Goal: Task Accomplishment & Management: Complete application form

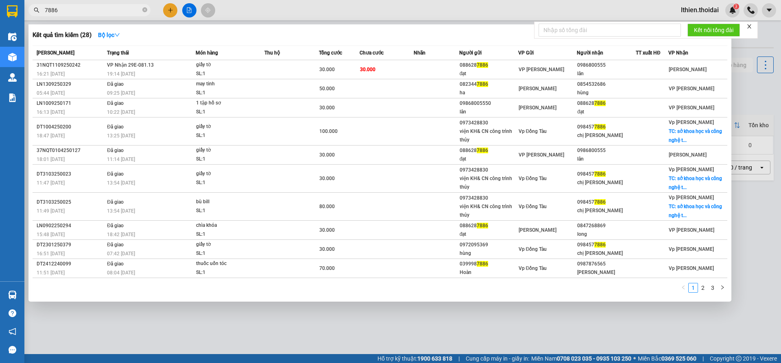
click at [75, 11] on input "7886" at bounding box center [93, 10] width 96 height 9
type input "7"
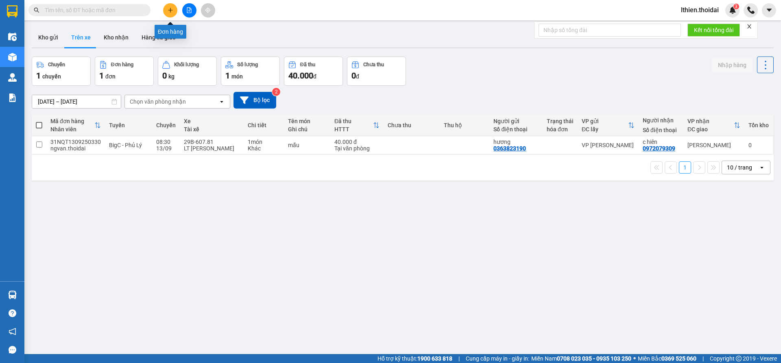
click at [168, 12] on icon "plus" at bounding box center [171, 10] width 6 height 6
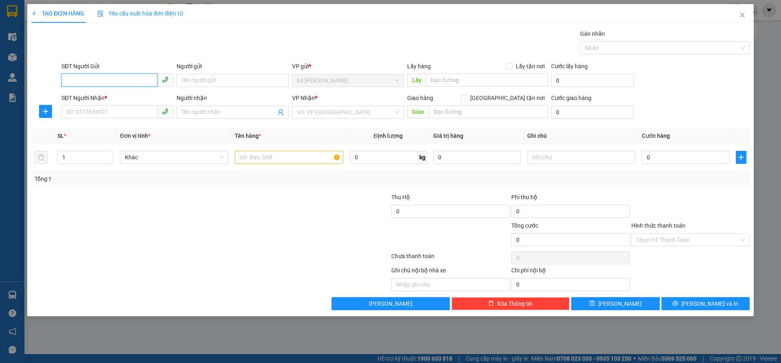
click at [90, 81] on input "SĐT Người Gửi" at bounding box center [109, 80] width 96 height 13
type input "0919961191"
click at [190, 77] on input "Người gửi" at bounding box center [233, 80] width 112 height 13
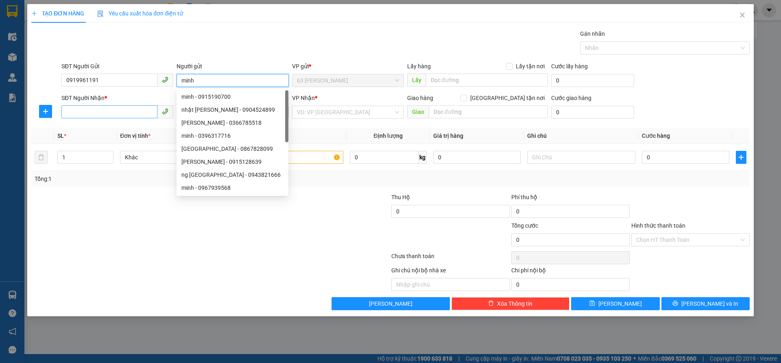
type input "minh"
click at [79, 110] on input "SĐT Người Nhận *" at bounding box center [109, 111] width 96 height 13
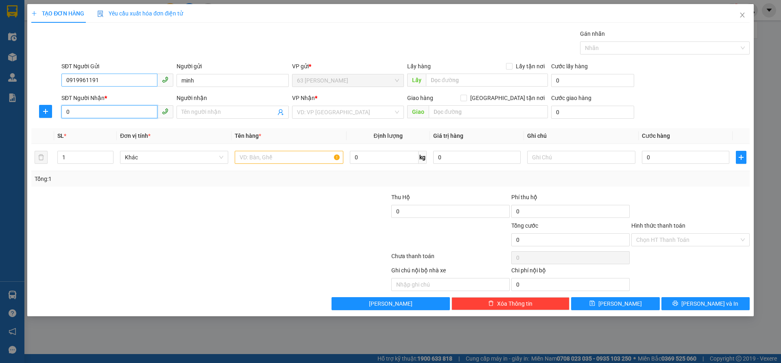
type input "0"
drag, startPoint x: 104, startPoint y: 82, endPoint x: 36, endPoint y: 75, distance: 67.9
click at [36, 75] on div "SĐT Người Gửi 0919961191 0919961191 Người gửi minh VP gửi * 63 Trần Quang Tặng …" at bounding box center [391, 76] width 720 height 28
type input "0921730318"
click at [79, 111] on input "0" at bounding box center [109, 111] width 96 height 13
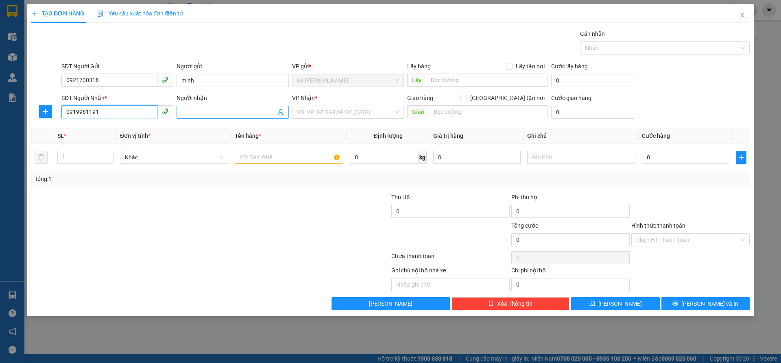
type input "0919961191"
click at [192, 113] on input "Người nhận" at bounding box center [228, 112] width 94 height 9
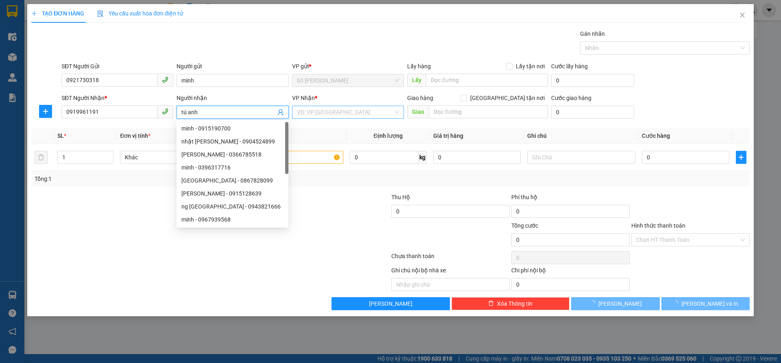
type input "tú anh"
click at [338, 111] on input "search" at bounding box center [345, 112] width 96 height 12
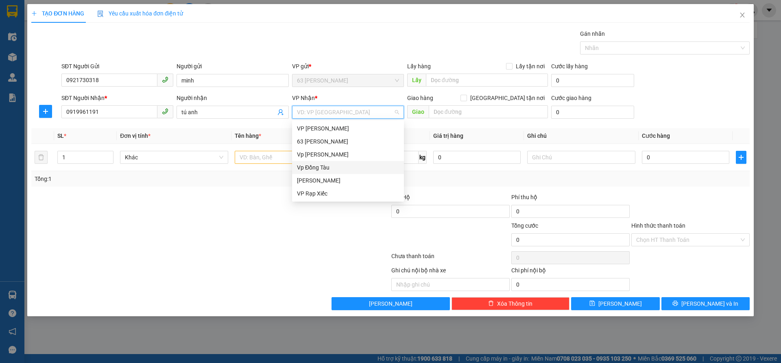
click at [309, 165] on div "Vp Đồng Tàu" at bounding box center [348, 167] width 102 height 9
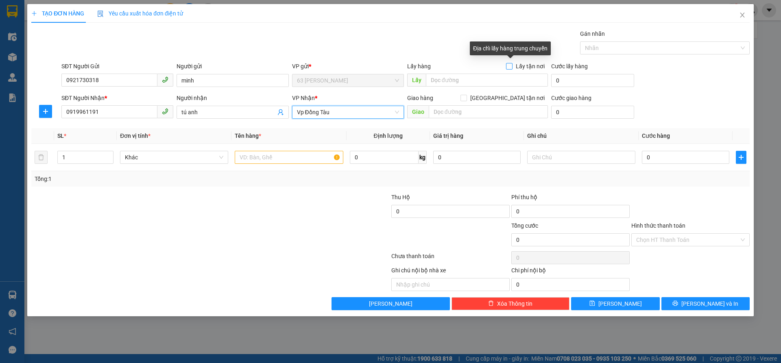
click at [510, 65] on input "Lấy tận nơi" at bounding box center [509, 66] width 6 height 6
checkbox input "true"
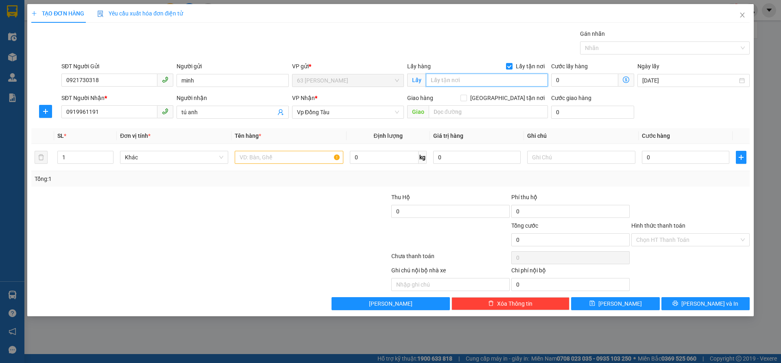
click at [454, 81] on input "text" at bounding box center [487, 80] width 122 height 13
type input "74 bùi dị"
click at [445, 109] on input "text" at bounding box center [488, 111] width 119 height 13
type input "44 lý thường kiệt"
click at [249, 162] on input "text" at bounding box center [289, 157] width 108 height 13
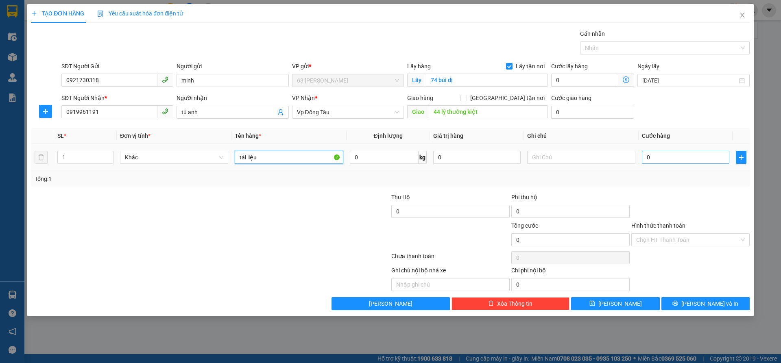
type input "tài liệu"
click at [675, 155] on input "0" at bounding box center [685, 157] width 87 height 13
type input "1"
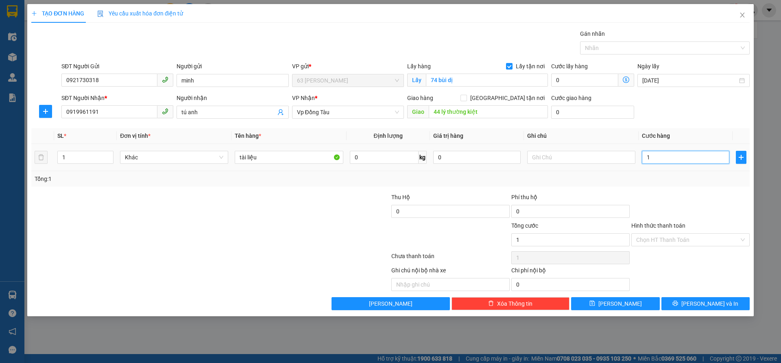
type input "11"
type input "110"
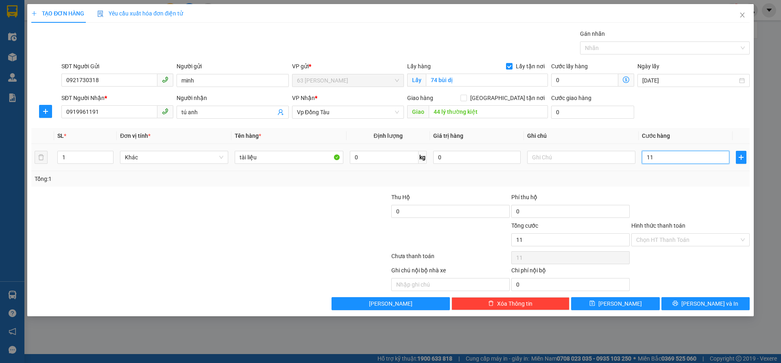
type input "110"
type input "1.100"
type input "11.000"
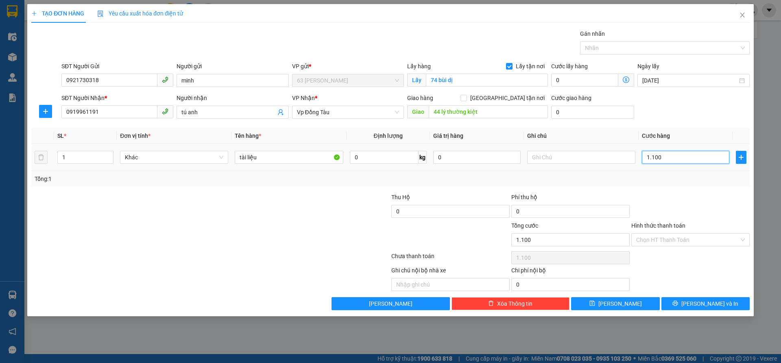
type input "11.000"
type input "110.000"
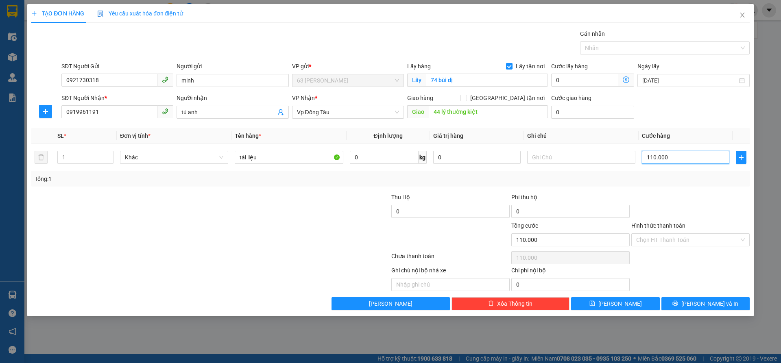
type input "110.000"
click at [615, 304] on button "Lưu" at bounding box center [615, 303] width 88 height 13
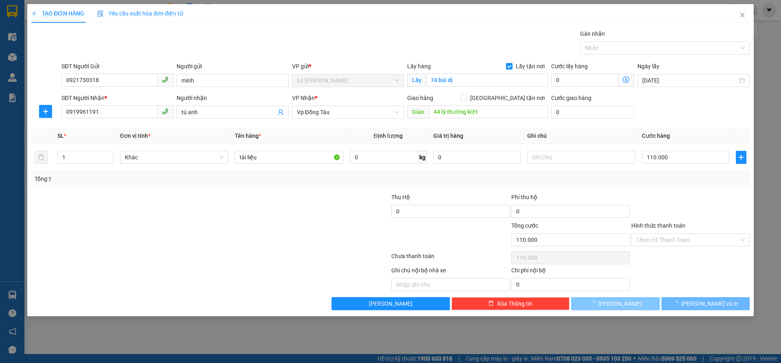
checkbox input "false"
type input "0"
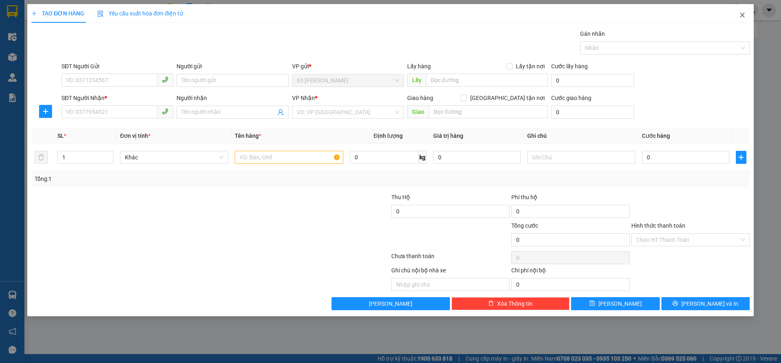
click at [741, 15] on icon "close" at bounding box center [742, 15] width 4 height 5
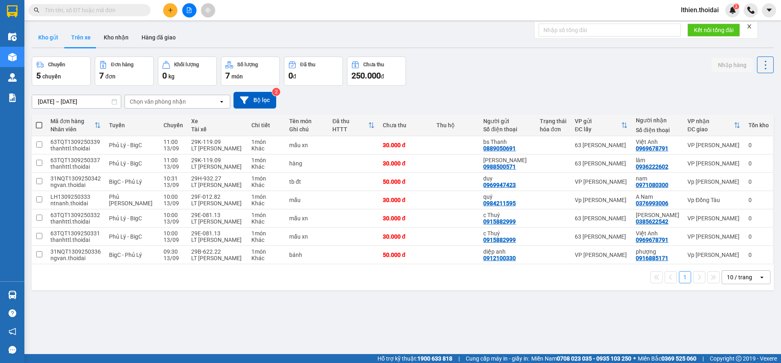
click at [55, 37] on button "Kho gửi" at bounding box center [48, 38] width 33 height 20
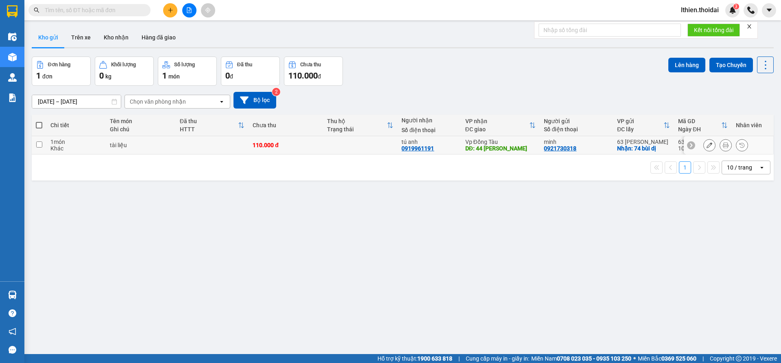
click at [37, 144] on input "checkbox" at bounding box center [39, 145] width 6 height 6
checkbox input "true"
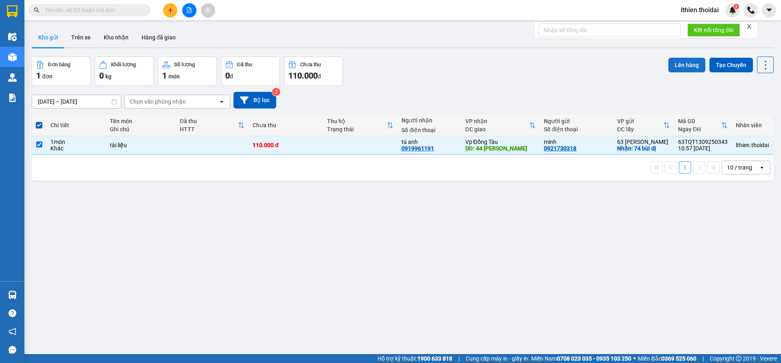
click at [672, 62] on button "Lên hàng" at bounding box center [686, 65] width 37 height 15
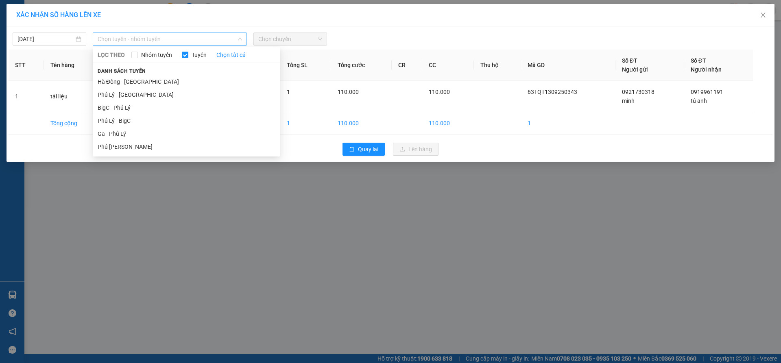
click at [212, 39] on span "Chọn tuyến - nhóm tuyến" at bounding box center [170, 39] width 144 height 12
drag, startPoint x: 122, startPoint y: 147, endPoint x: 160, endPoint y: 135, distance: 39.6
click at [124, 148] on li "Phủ [PERSON_NAME]" at bounding box center [186, 146] width 187 height 13
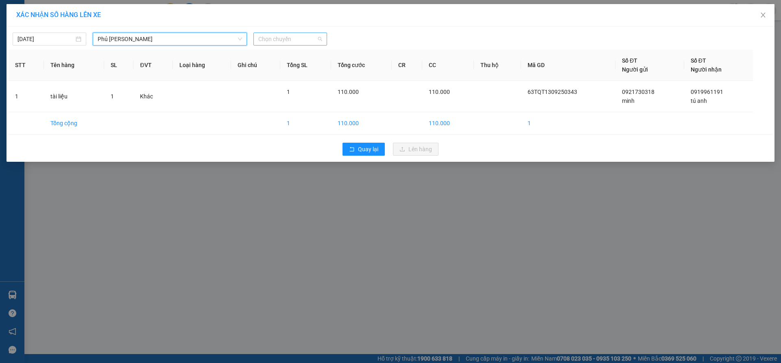
click at [321, 40] on span "Chọn chuyến" at bounding box center [290, 39] width 64 height 12
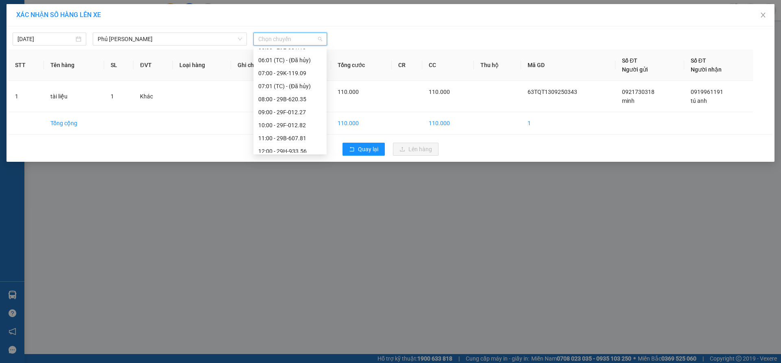
scroll to position [40, 0]
click at [285, 132] on div "11:00 - 29B-607.81" at bounding box center [289, 132] width 63 height 9
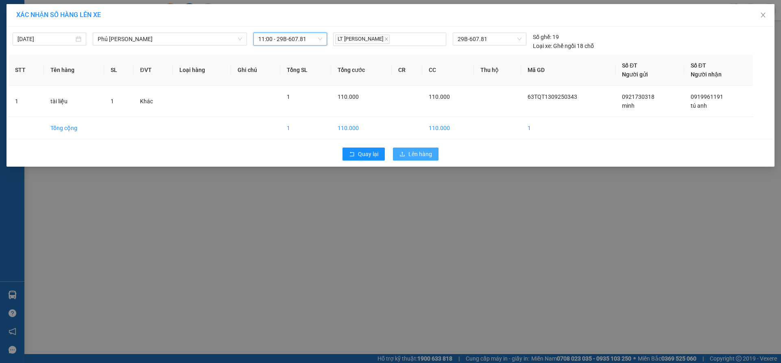
click at [412, 155] on span "Lên hàng" at bounding box center [420, 154] width 24 height 9
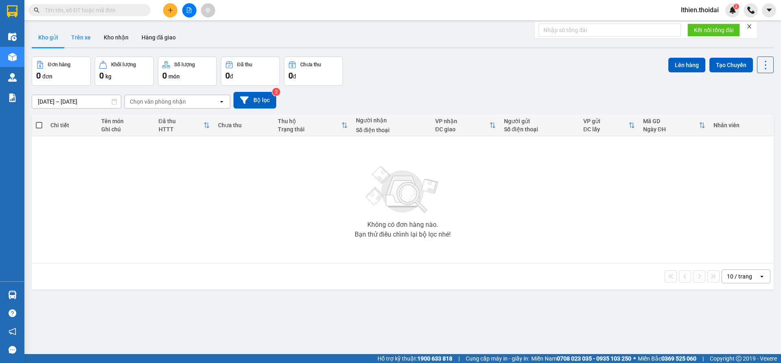
click at [79, 37] on button "Trên xe" at bounding box center [81, 38] width 33 height 20
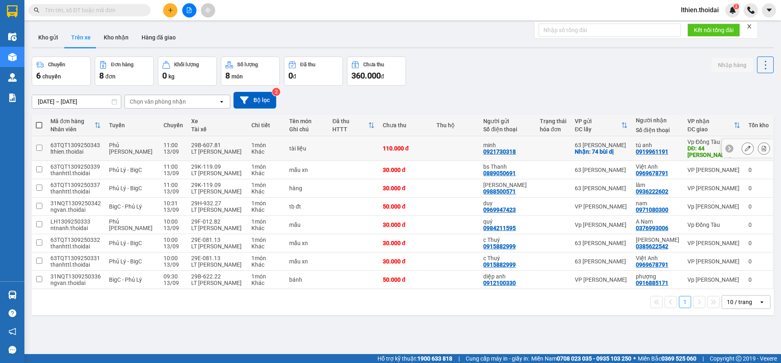
click at [40, 148] on input "checkbox" at bounding box center [39, 148] width 6 height 6
checkbox input "true"
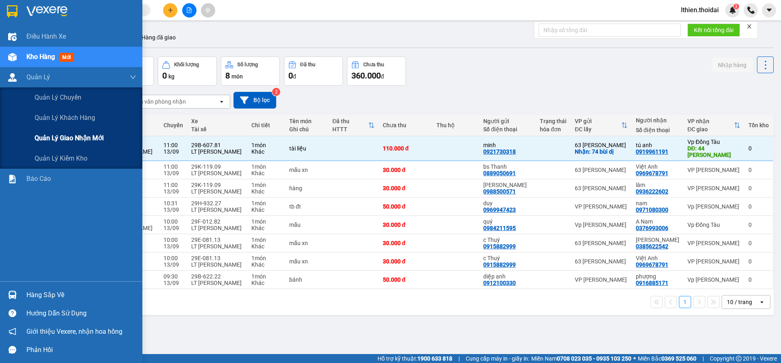
click at [58, 134] on span "Quản lý giao nhận mới" at bounding box center [69, 138] width 69 height 10
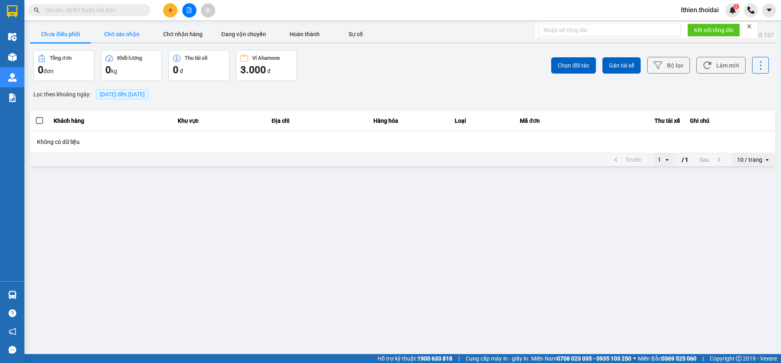
click at [109, 34] on button "Chờ xác nhận" at bounding box center [121, 34] width 61 height 16
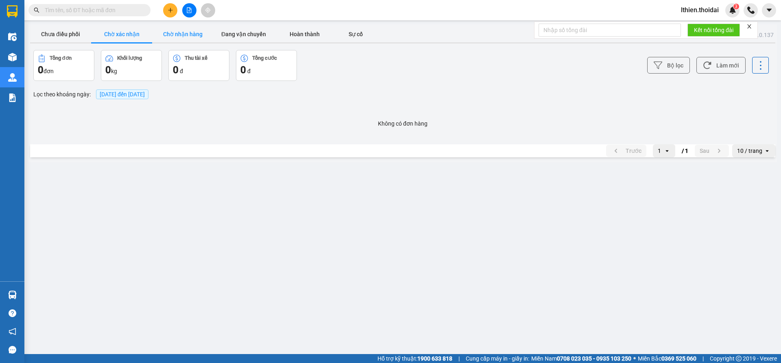
click at [170, 34] on button "Chờ nhận hàng" at bounding box center [182, 34] width 61 height 16
click at [223, 34] on button "Đang vận chuyển" at bounding box center [243, 34] width 61 height 16
click at [115, 31] on button "Chờ xác nhận" at bounding box center [121, 34] width 61 height 16
click at [70, 32] on button "Chưa điều phối" at bounding box center [60, 34] width 61 height 16
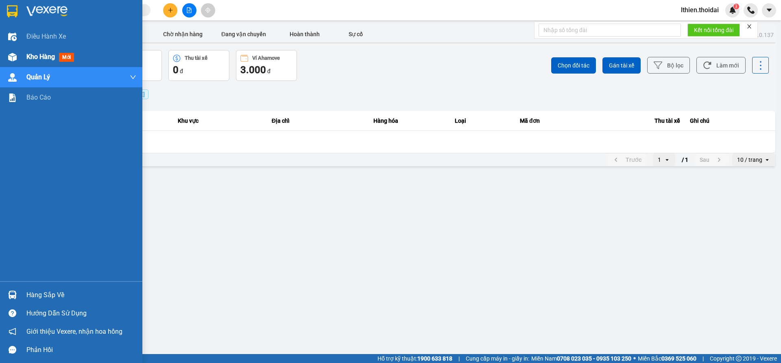
click at [50, 58] on span "Kho hàng" at bounding box center [40, 57] width 28 height 8
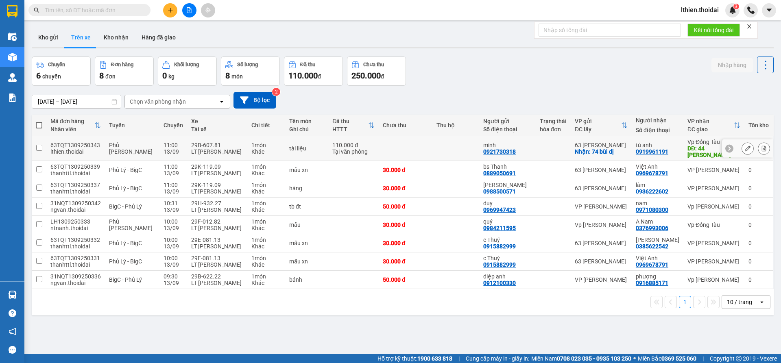
click at [59, 141] on td "63TQT1309250343 lthien.thoidai" at bounding box center [75, 148] width 59 height 25
checkbox input "true"
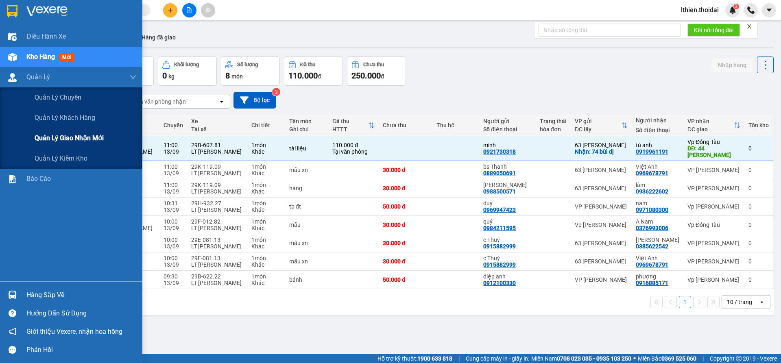
drag, startPoint x: 55, startPoint y: 137, endPoint x: 87, endPoint y: 126, distance: 33.4
click at [55, 137] on span "Quản lý giao nhận mới" at bounding box center [69, 138] width 69 height 10
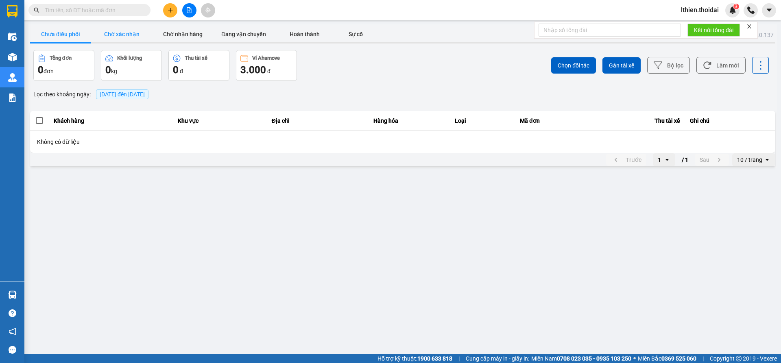
drag, startPoint x: 58, startPoint y: 32, endPoint x: 102, endPoint y: 28, distance: 44.5
click at [58, 32] on button "Chưa điều phối" at bounding box center [60, 34] width 61 height 16
click at [114, 35] on button "Chờ xác nhận" at bounding box center [121, 34] width 61 height 16
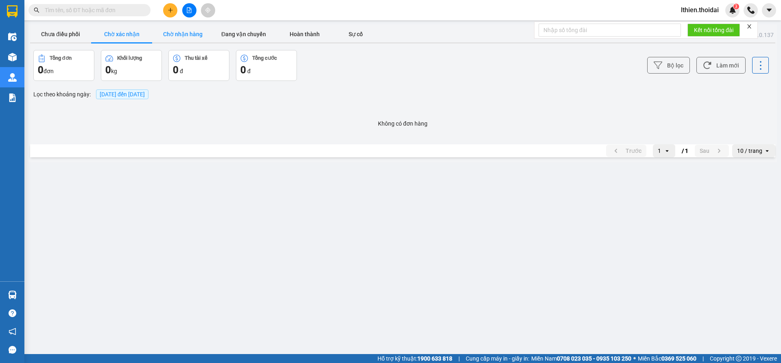
click at [172, 32] on button "Chờ nhận hàng" at bounding box center [182, 34] width 61 height 16
click at [228, 33] on button "Đang vận chuyển" at bounding box center [243, 34] width 61 height 16
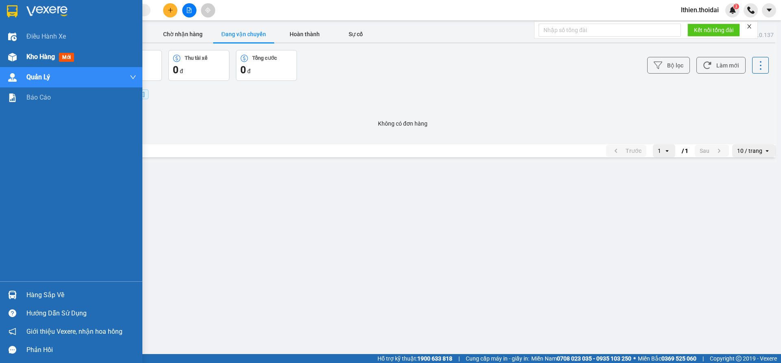
click at [45, 56] on span "Kho hàng" at bounding box center [40, 57] width 28 height 8
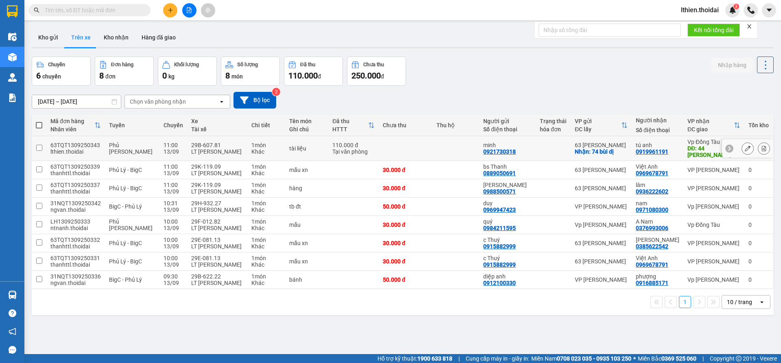
click at [40, 147] on input "checkbox" at bounding box center [39, 148] width 6 height 6
checkbox input "true"
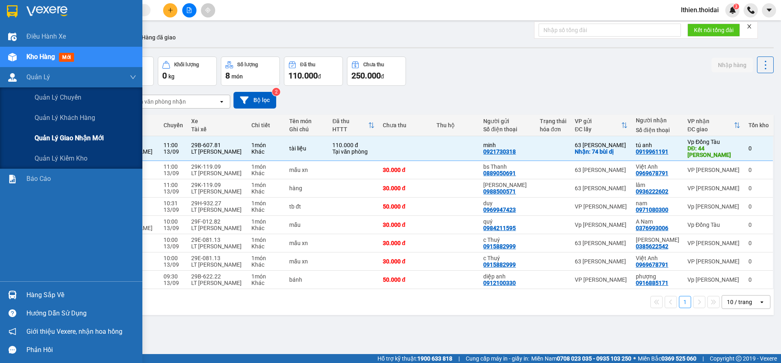
drag, startPoint x: 72, startPoint y: 138, endPoint x: 102, endPoint y: 128, distance: 31.3
click at [72, 138] on span "Quản lý giao nhận mới" at bounding box center [69, 138] width 69 height 10
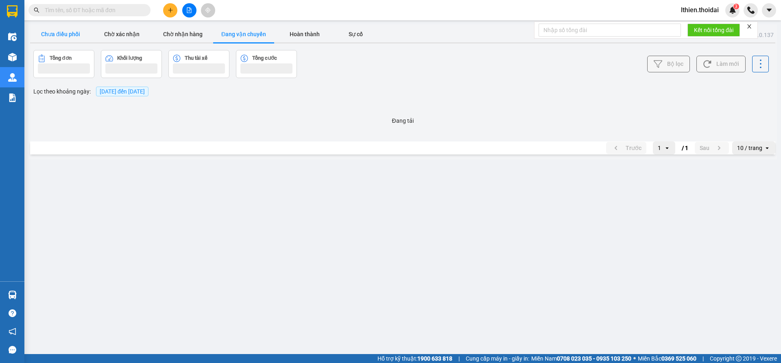
click at [55, 33] on button "Chưa điều phối" at bounding box center [60, 34] width 61 height 16
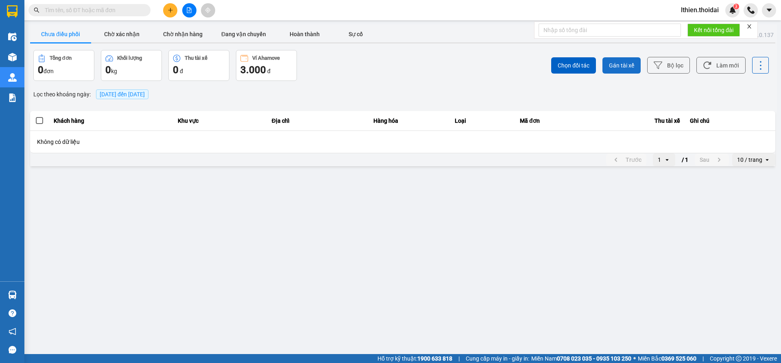
click at [613, 64] on span "Gán tài xế" at bounding box center [621, 65] width 25 height 8
click at [616, 63] on span "Gán tài xế" at bounding box center [621, 65] width 25 height 8
click at [58, 37] on button "Chưa điều phối" at bounding box center [60, 34] width 61 height 16
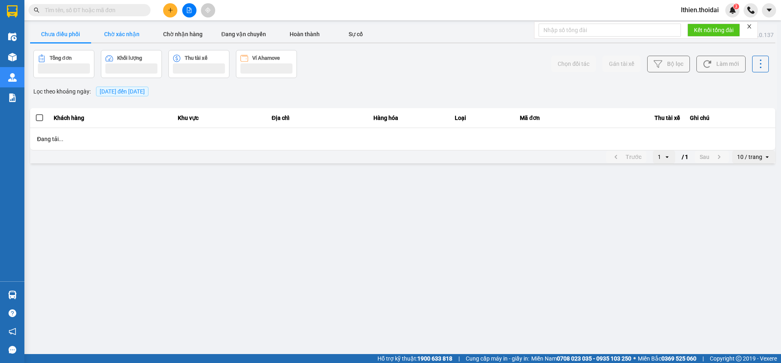
click at [123, 35] on button "Chờ xác nhận" at bounding box center [121, 34] width 61 height 16
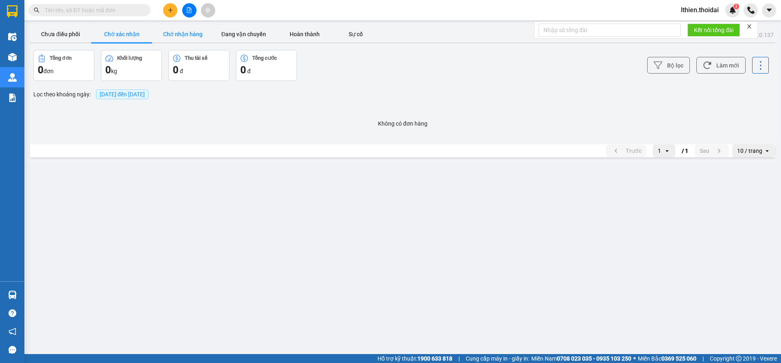
click at [178, 36] on button "Chờ nhận hàng" at bounding box center [182, 34] width 61 height 16
click at [54, 31] on button "Chưa điều phối" at bounding box center [60, 34] width 61 height 16
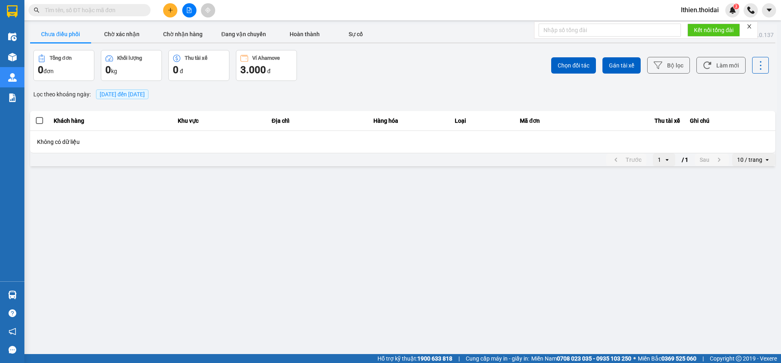
click at [41, 121] on span at bounding box center [39, 120] width 7 height 7
click at [35, 116] on input "checkbox" at bounding box center [35, 116] width 0 height 0
click at [619, 64] on span "Gán tài xế" at bounding box center [621, 65] width 25 height 8
click at [51, 32] on button "Chưa điều phối" at bounding box center [60, 34] width 61 height 16
click at [114, 34] on button "Chờ xác nhận" at bounding box center [121, 34] width 61 height 16
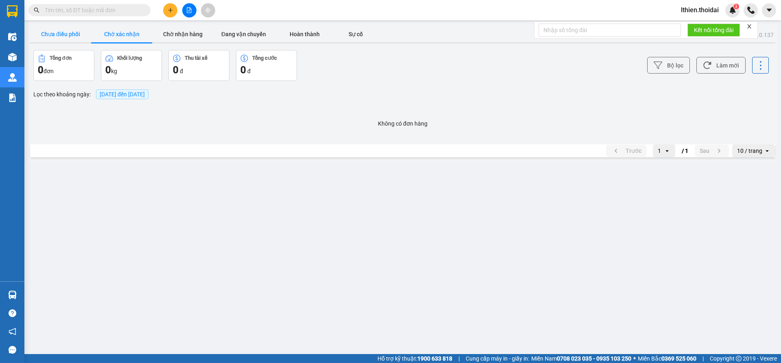
click at [62, 34] on button "Chưa điều phối" at bounding box center [60, 34] width 61 height 16
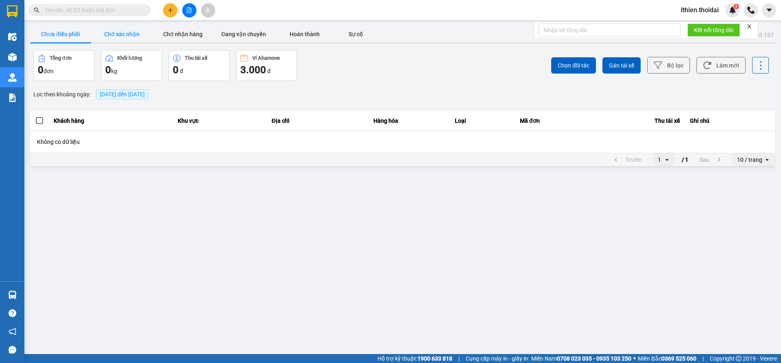
drag, startPoint x: 117, startPoint y: 33, endPoint x: 135, endPoint y: 31, distance: 18.4
click at [118, 33] on button "Chờ xác nhận" at bounding box center [121, 34] width 61 height 16
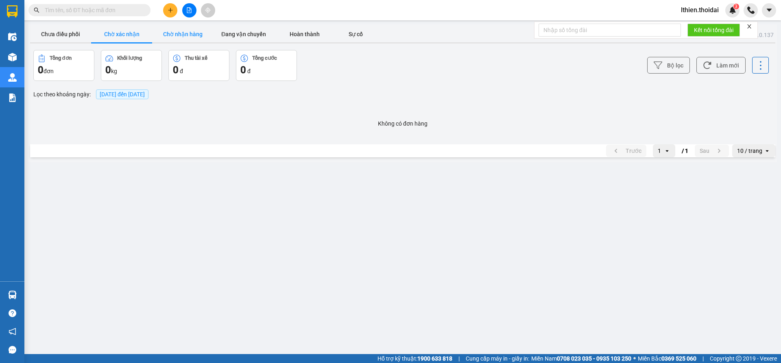
click at [187, 33] on button "Chờ nhận hàng" at bounding box center [182, 34] width 61 height 16
click at [60, 36] on button "Chưa điều phối" at bounding box center [60, 34] width 61 height 16
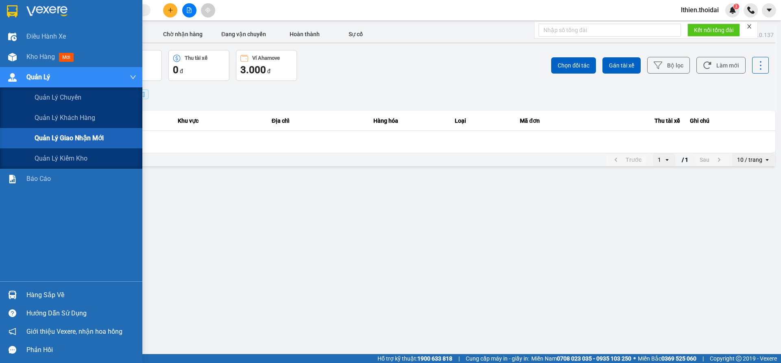
drag, startPoint x: 57, startPoint y: 137, endPoint x: 93, endPoint y: 124, distance: 39.0
click at [58, 137] on span "Quản lý giao nhận mới" at bounding box center [69, 138] width 69 height 10
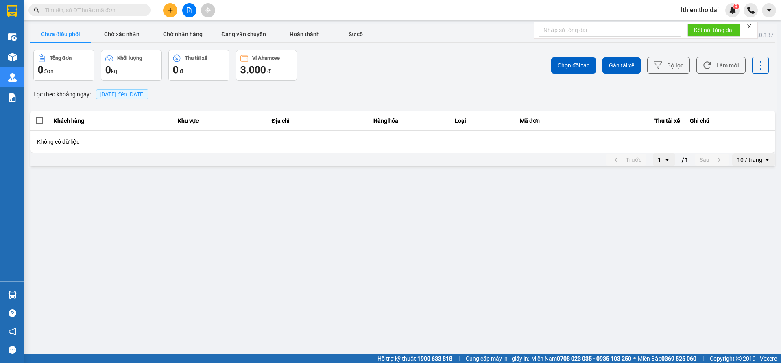
drag, startPoint x: 64, startPoint y: 35, endPoint x: 105, endPoint y: 34, distance: 41.1
click at [64, 35] on button "Chưa điều phối" at bounding box center [60, 34] width 61 height 16
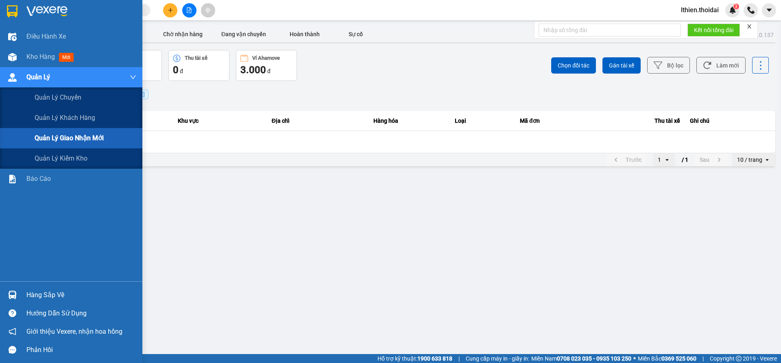
click at [41, 76] on span "Quản Lý" at bounding box center [38, 77] width 24 height 10
click at [72, 134] on span "Quản lý giao nhận mới" at bounding box center [69, 138] width 69 height 10
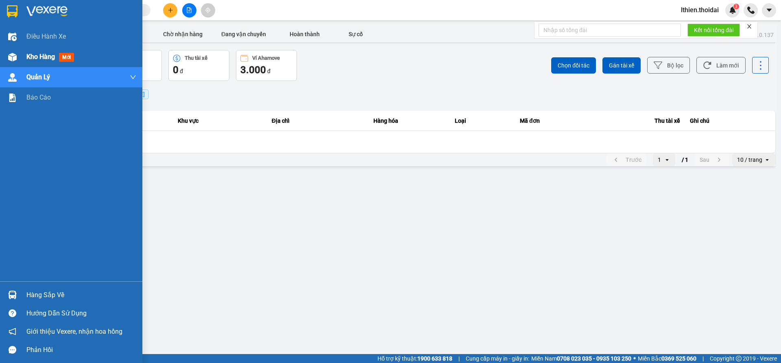
click at [44, 57] on span "Kho hàng" at bounding box center [40, 57] width 28 height 8
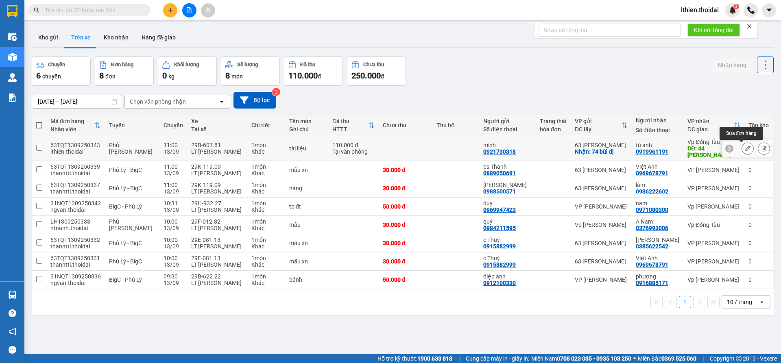
click at [745, 148] on icon at bounding box center [748, 149] width 6 height 6
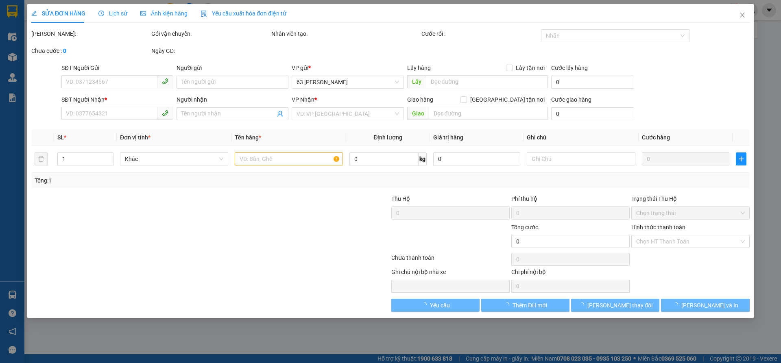
type input "0921730318"
type input "minh"
checkbox input "true"
type input "74 bùi dị"
type input "0919961191"
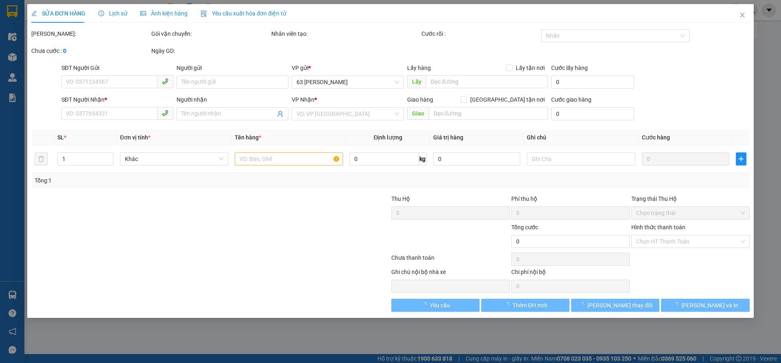
type input "tú anh"
type input "44 lý thường kiệt"
type input "110.000"
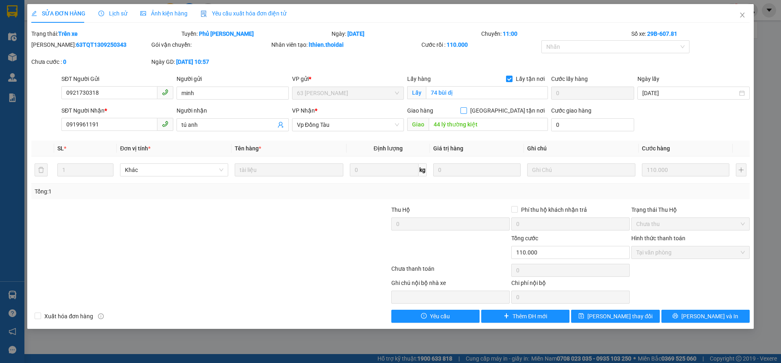
click at [466, 110] on input "[GEOGRAPHIC_DATA] tận nơi" at bounding box center [463, 110] width 6 height 6
checkbox input "true"
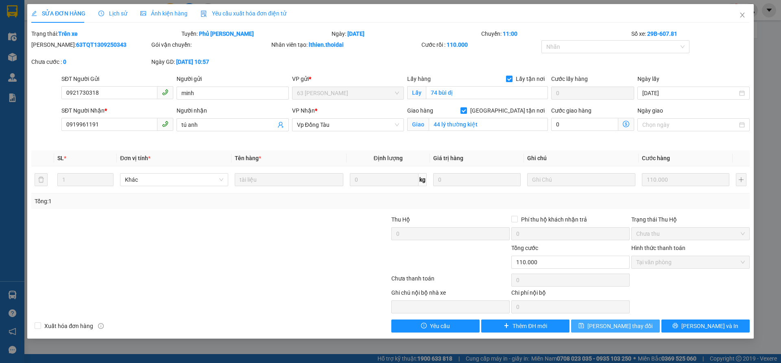
click at [604, 327] on span "[PERSON_NAME] thay đổi" at bounding box center [619, 326] width 65 height 9
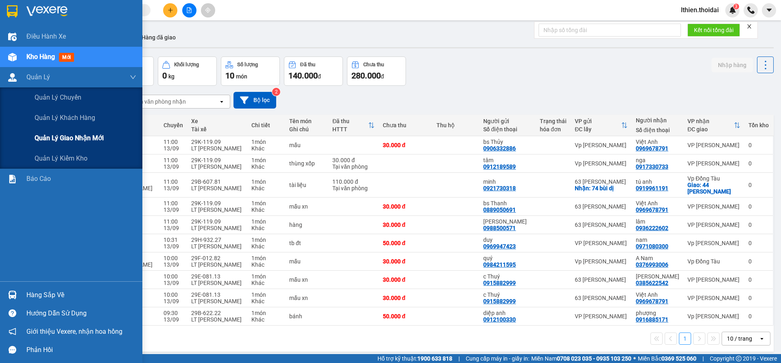
drag, startPoint x: 76, startPoint y: 139, endPoint x: 132, endPoint y: 138, distance: 56.1
click at [78, 138] on span "Quản lý giao nhận mới" at bounding box center [69, 138] width 69 height 10
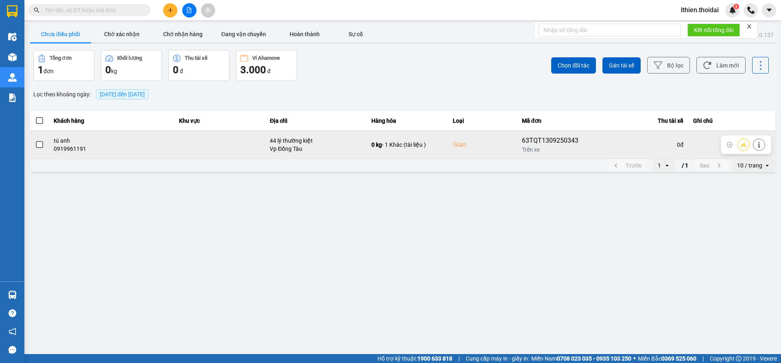
click at [39, 144] on span at bounding box center [39, 144] width 7 height 7
click at [35, 140] on input "checkbox" at bounding box center [35, 140] width 0 height 0
click at [742, 143] on icon at bounding box center [744, 145] width 6 height 6
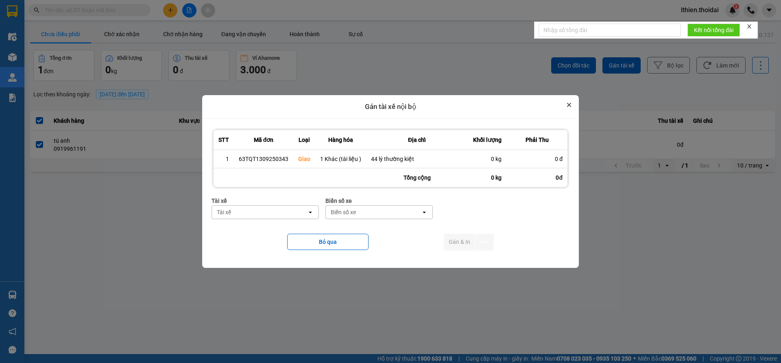
click at [567, 104] on icon "Close" at bounding box center [568, 104] width 3 height 3
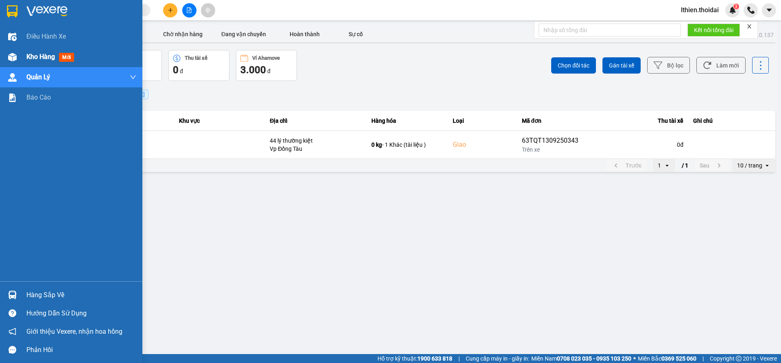
click at [37, 56] on span "Kho hàng" at bounding box center [40, 57] width 28 height 8
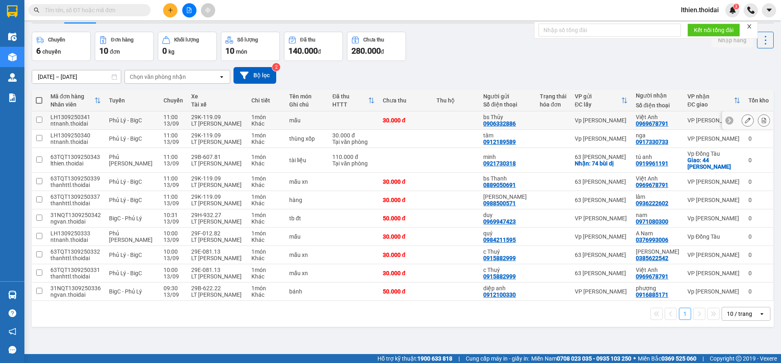
scroll to position [37, 0]
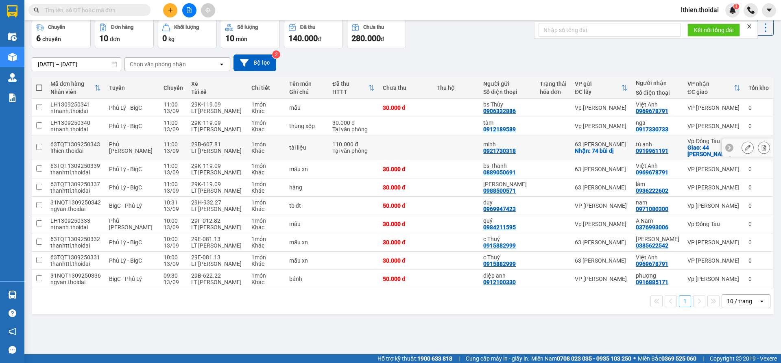
click at [38, 146] on input "checkbox" at bounding box center [39, 147] width 6 height 6
checkbox input "true"
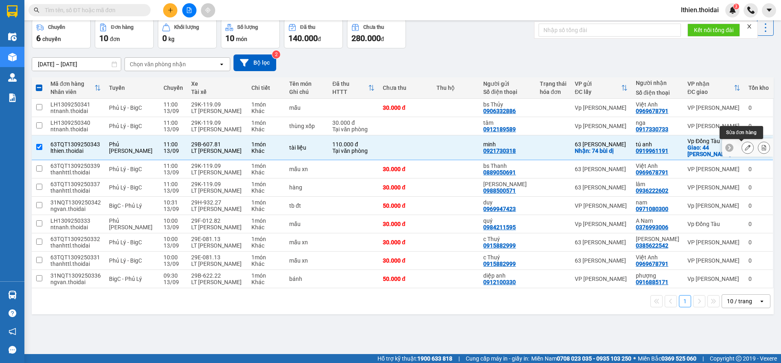
click at [745, 146] on icon at bounding box center [748, 148] width 6 height 6
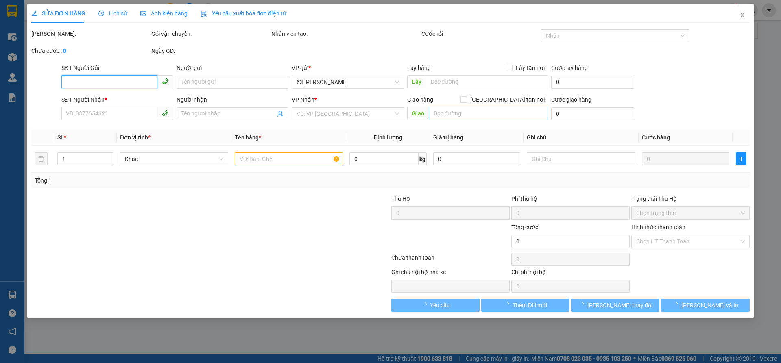
type input "0921730318"
type input "minh"
checkbox input "true"
type input "74 bùi dị"
type input "0919961191"
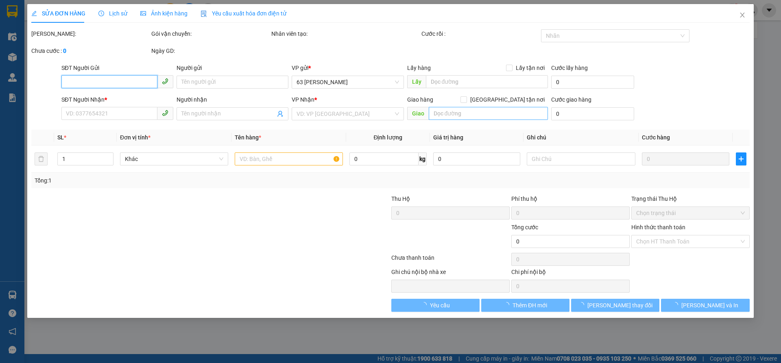
type input "tú anh"
checkbox input "true"
type input "44 lý thường kiệt"
type input "110.000"
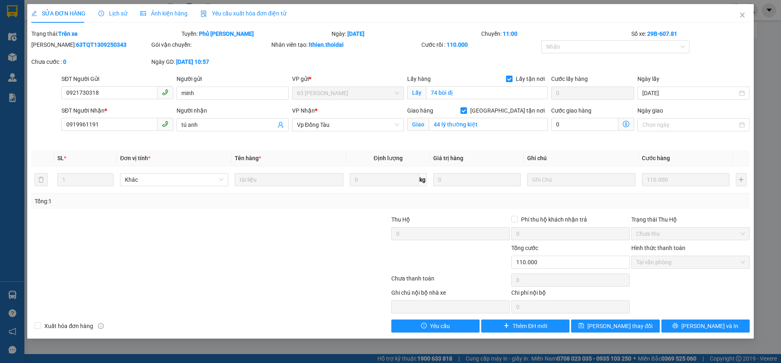
click at [114, 12] on span "Lịch sử" at bounding box center [112, 13] width 29 height 7
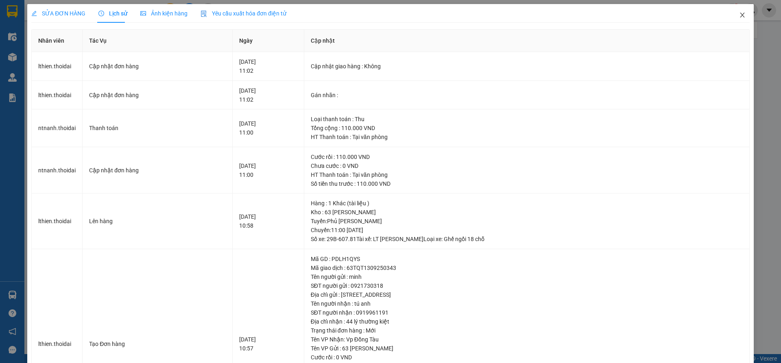
click at [740, 15] on icon "close" at bounding box center [742, 15] width 4 height 5
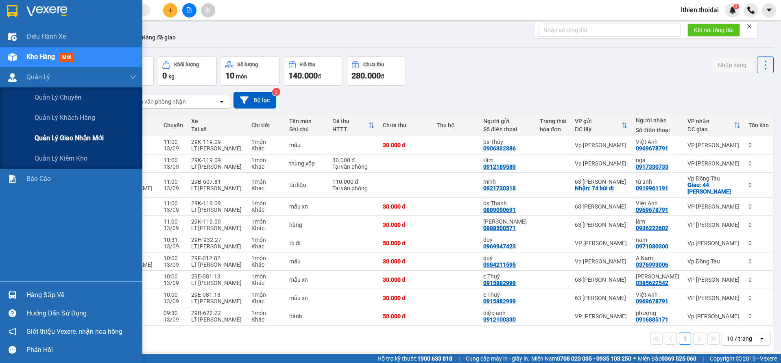
click at [76, 137] on span "Quản lý giao nhận mới" at bounding box center [69, 138] width 69 height 10
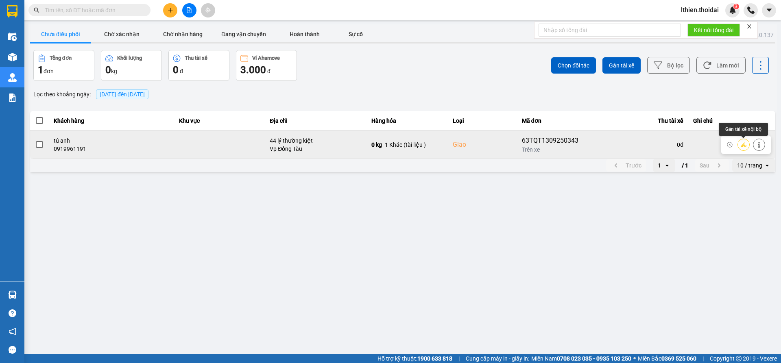
click at [741, 145] on icon at bounding box center [744, 145] width 6 height 6
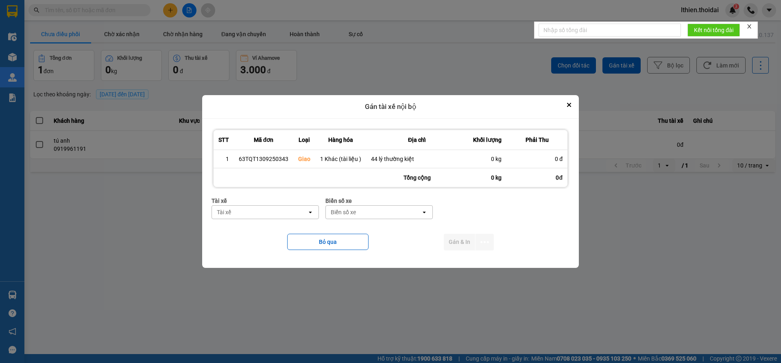
click at [249, 210] on div "Tài xế" at bounding box center [259, 212] width 95 height 13
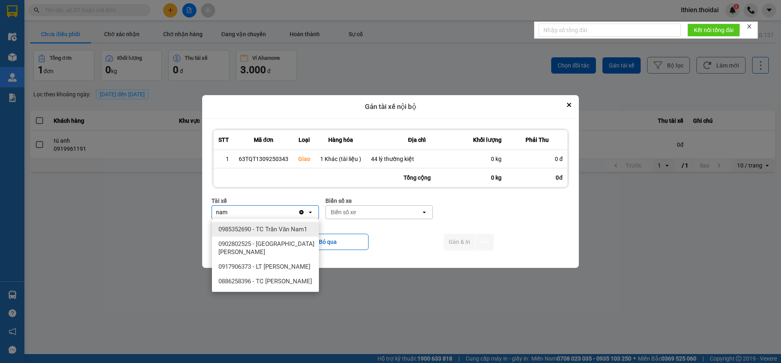
type input "nam"
click at [267, 229] on span "0985352690 - TC Trần Văn Nam1" at bounding box center [262, 229] width 89 height 8
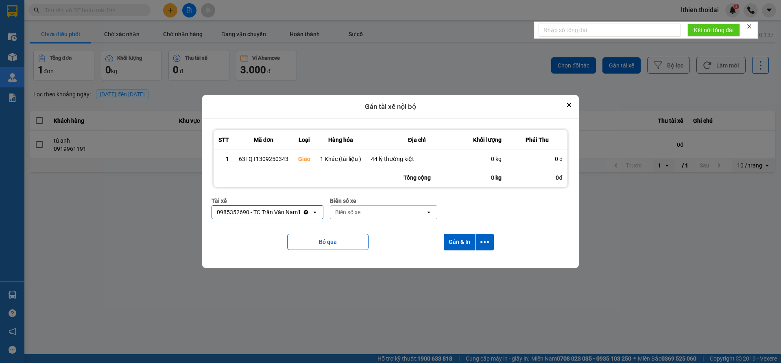
click at [305, 212] on icon "Clear value" at bounding box center [305, 212] width 4 height 4
click at [249, 215] on div "Tài xế" at bounding box center [259, 212] width 95 height 13
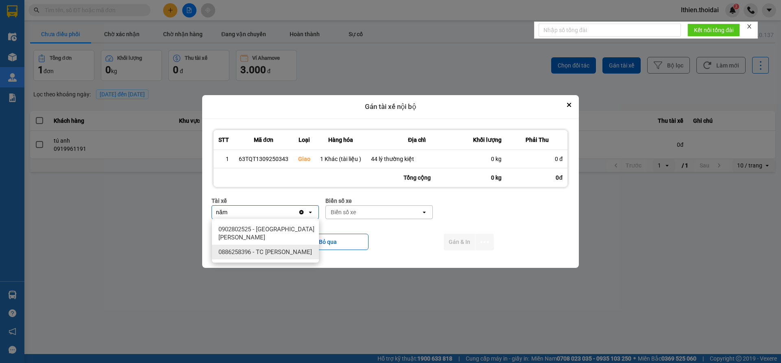
type input "năm"
click at [286, 252] on span "0886258396 - TC Phạm Văn Năm" at bounding box center [265, 252] width 94 height 8
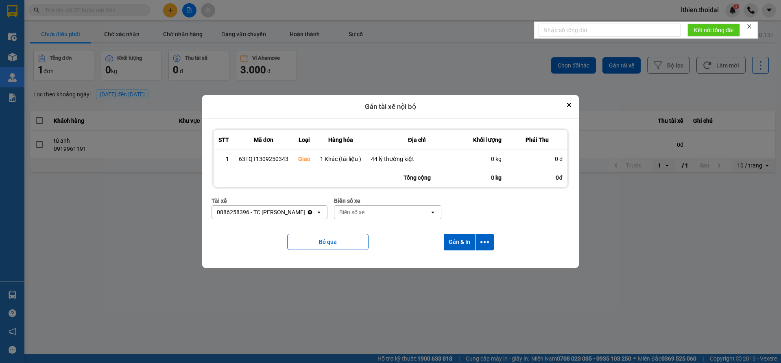
click at [363, 214] on div "Biển số xe" at bounding box center [381, 212] width 95 height 13
type input "144"
click at [361, 229] on span "90A-091.44" at bounding box center [352, 229] width 30 height 8
click at [456, 241] on button "Gán & In" at bounding box center [459, 242] width 31 height 17
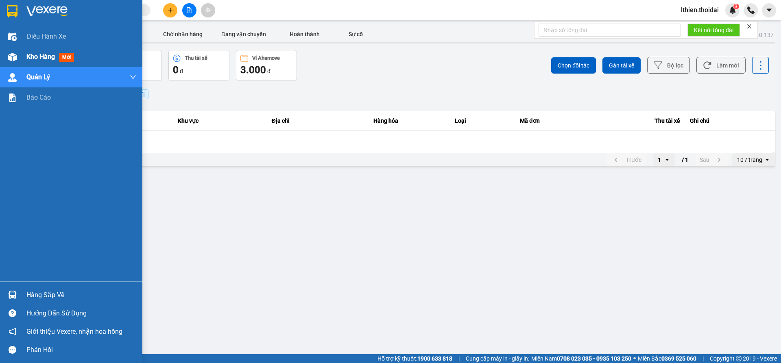
click at [43, 57] on span "Kho hàng" at bounding box center [40, 57] width 28 height 8
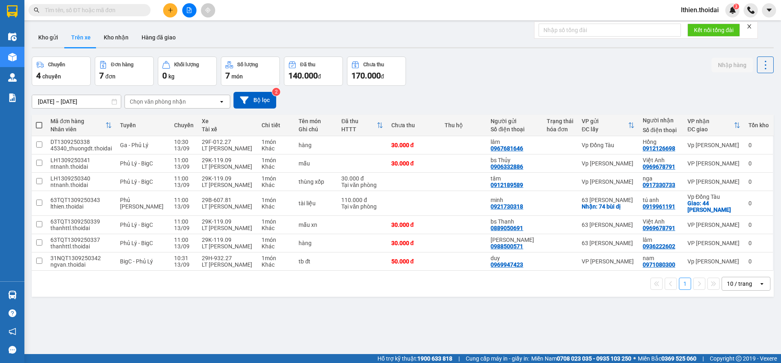
click at [79, 36] on button "Trên xe" at bounding box center [81, 38] width 33 height 20
click at [117, 35] on button "Kho nhận" at bounding box center [116, 38] width 38 height 20
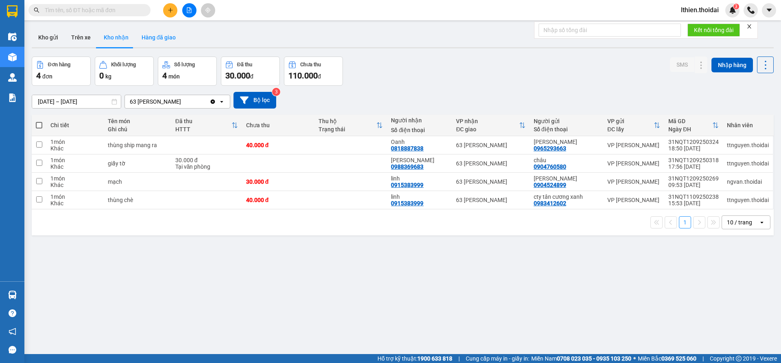
click at [147, 35] on button "Hàng đã giao" at bounding box center [158, 38] width 47 height 20
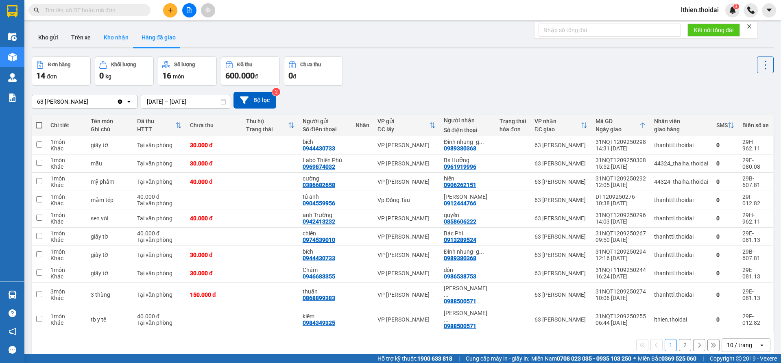
click at [111, 36] on button "Kho nhận" at bounding box center [116, 38] width 38 height 20
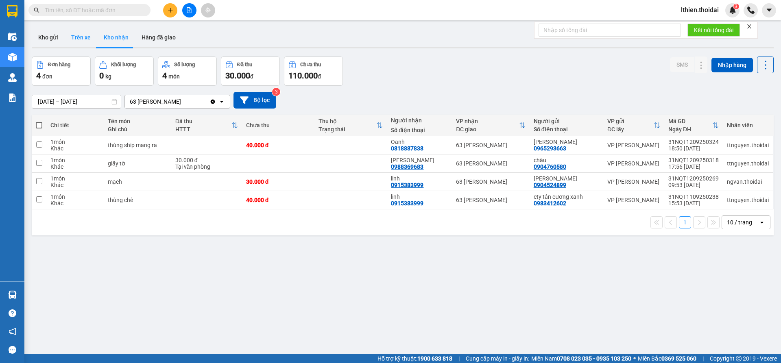
click at [83, 36] on button "Trên xe" at bounding box center [81, 38] width 33 height 20
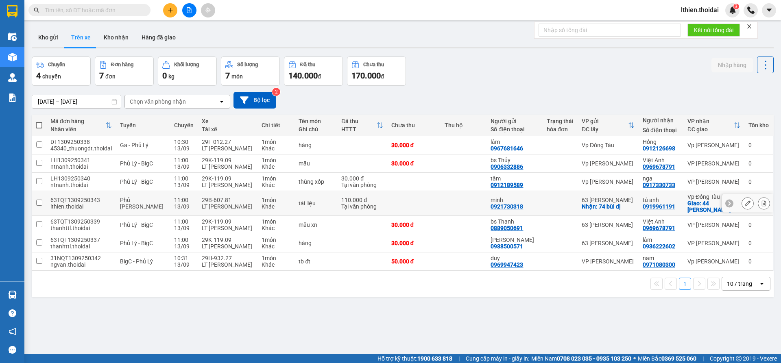
click at [40, 206] on input "checkbox" at bounding box center [39, 203] width 6 height 6
checkbox input "true"
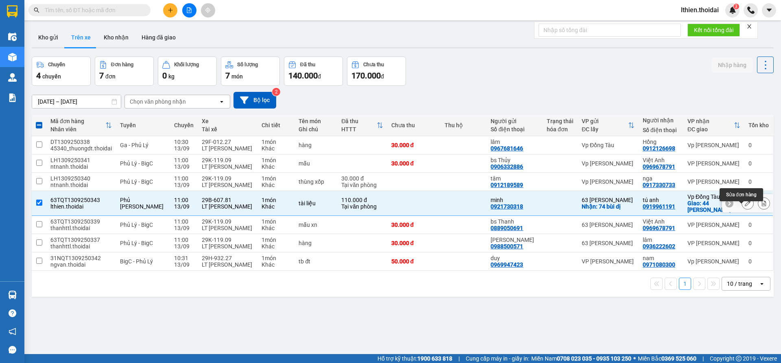
click at [742, 207] on button at bounding box center [747, 203] width 11 height 14
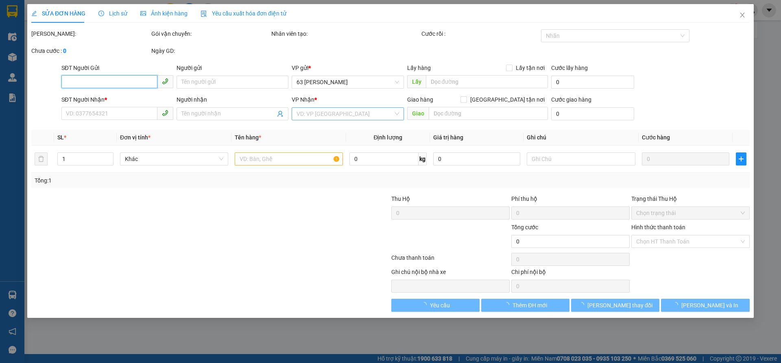
type input "0921730318"
type input "minh"
checkbox input "true"
type input "74 bùi dị"
type input "0919961191"
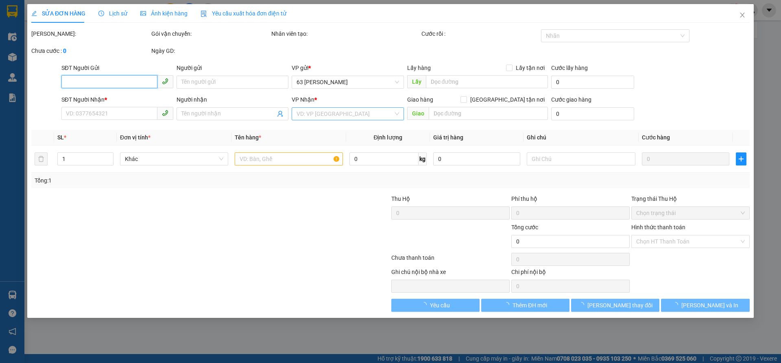
type input "tú anh"
checkbox input "true"
type input "44 lý thường kiệt -Năm trung chuyển lấy"
type input "110.000"
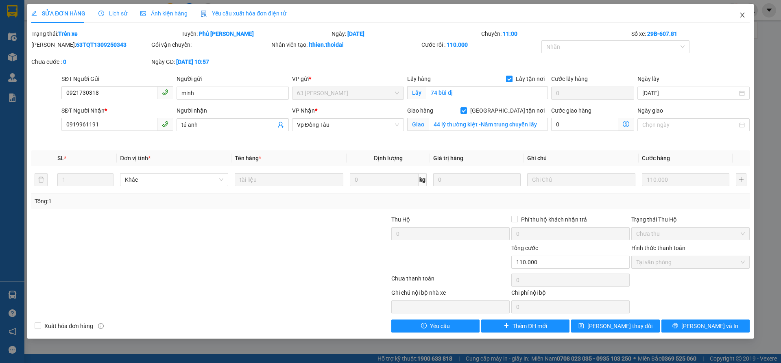
click at [744, 15] on icon "close" at bounding box center [742, 15] width 7 height 7
